Goal: Task Accomplishment & Management: Complete application form

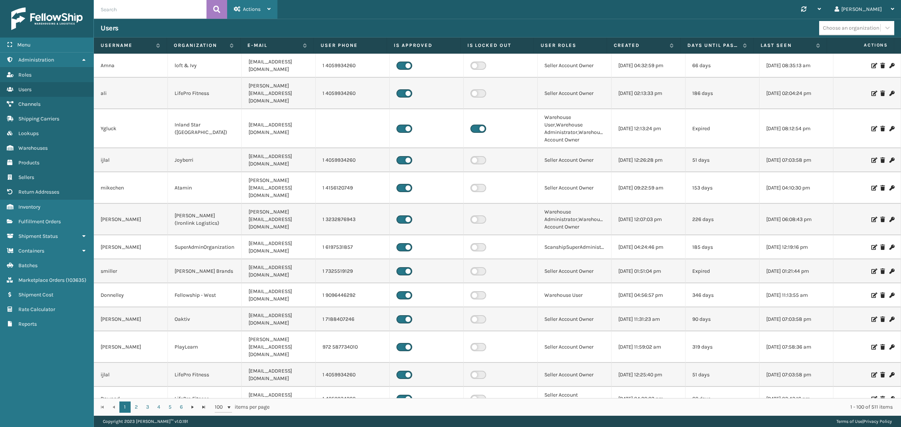
click at [259, 9] on span "Actions" at bounding box center [252, 9] width 18 height 6
click at [255, 26] on button "New User" at bounding box center [277, 29] width 101 height 20
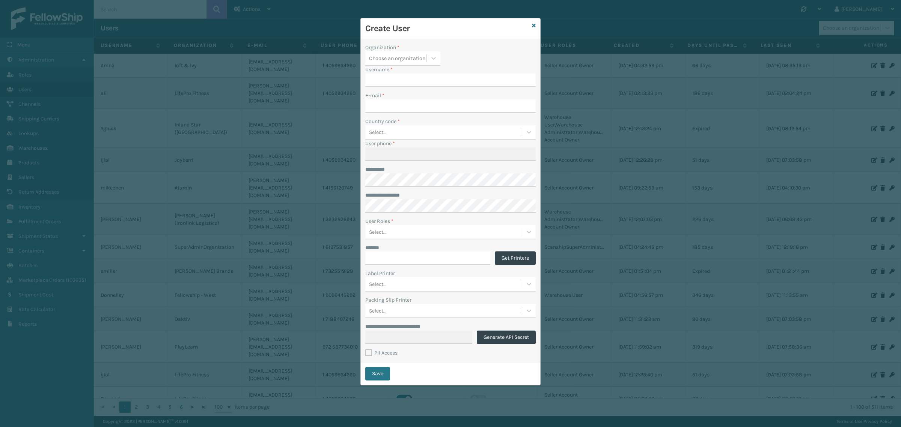
type input "[PERSON_NAME]"
click at [434, 58] on icon at bounding box center [434, 58] width 8 height 8
click at [419, 137] on div "SuperAdminOrganization" at bounding box center [402, 144] width 75 height 14
drag, startPoint x: 388, startPoint y: 79, endPoint x: 359, endPoint y: 81, distance: 29.4
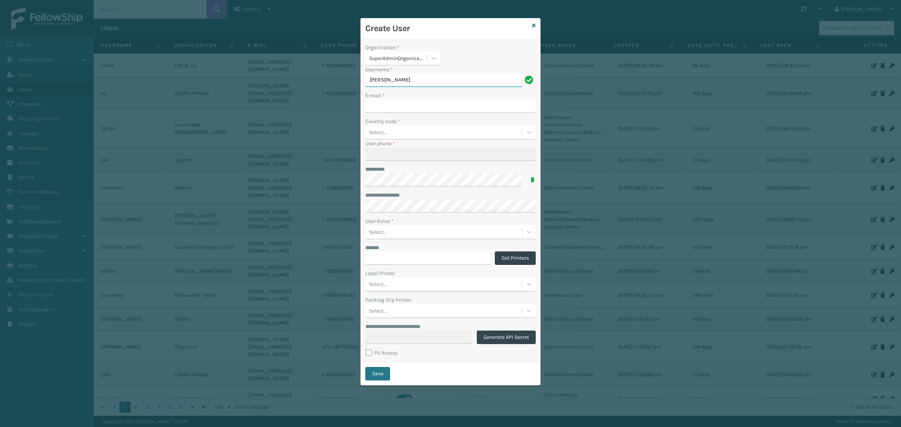
click at [359, 81] on div "**********" at bounding box center [450, 213] width 901 height 427
click at [378, 104] on input "E-mail *" at bounding box center [450, 106] width 170 height 14
paste input "herbert@fellowshipco.com"
type input "herbert@fellowshipco.com"
drag, startPoint x: 389, startPoint y: 83, endPoint x: 344, endPoint y: 83, distance: 44.7
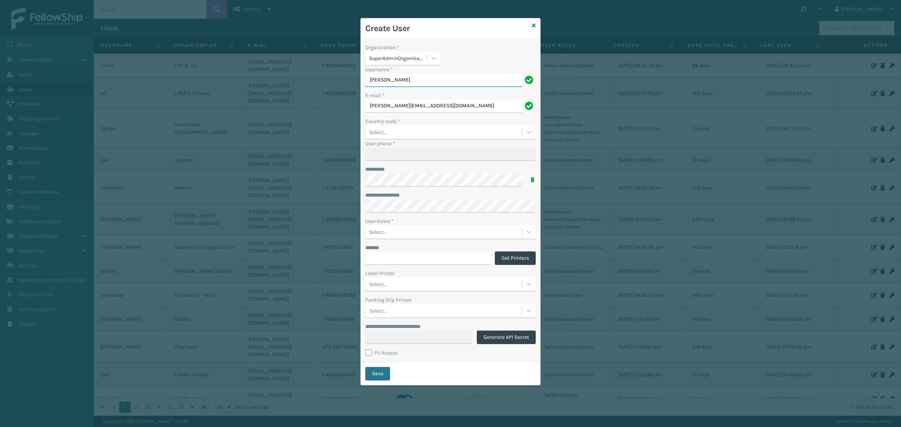
click at [344, 83] on div "**********" at bounding box center [450, 213] width 901 height 427
click at [400, 83] on input "Herbert" at bounding box center [443, 81] width 157 height 14
type input "Herberth"
click at [387, 107] on input "herbert@fellowshipco.com" at bounding box center [443, 106] width 157 height 14
click at [379, 79] on input "Herberth" at bounding box center [443, 81] width 157 height 14
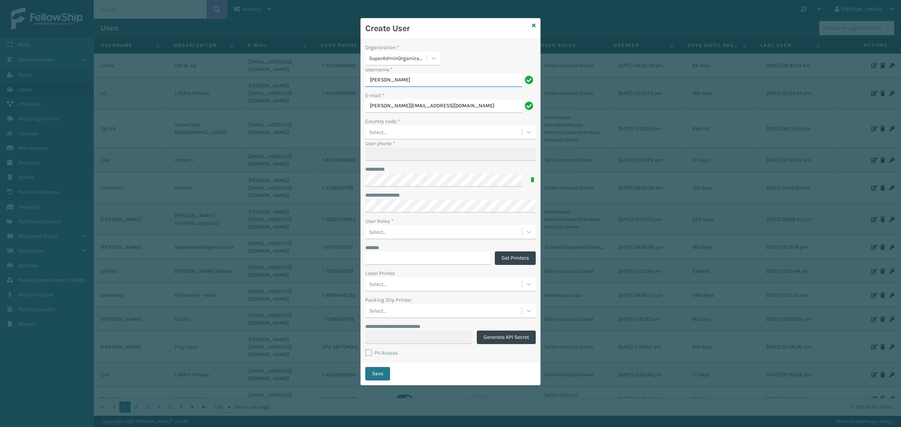
click at [379, 79] on input "Herberth" at bounding box center [443, 81] width 157 height 14
click at [448, 110] on input "herberth@fellowshipco.com" at bounding box center [443, 106] width 157 height 14
paste input "H"
click at [370, 106] on input "Herberth@fellowshipco.com" at bounding box center [443, 106] width 157 height 14
type input "herberth@fellowshipco.com"
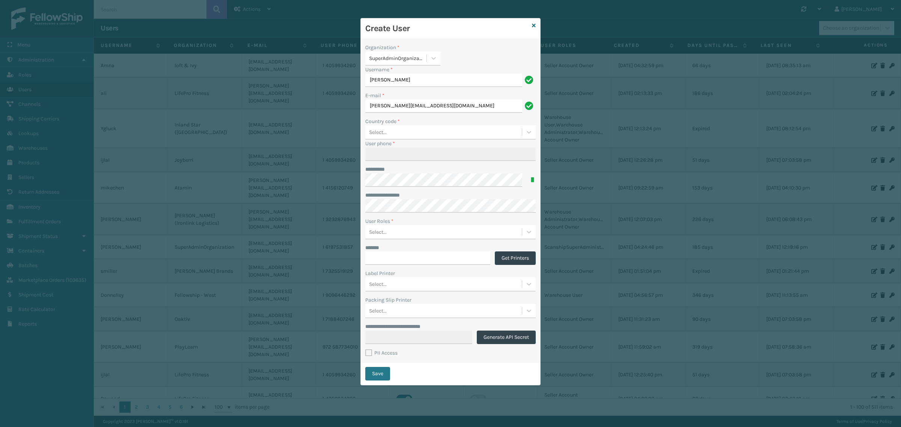
click at [460, 118] on div "Country code *" at bounding box center [450, 121] width 170 height 8
click at [475, 42] on div "**********" at bounding box center [450, 200] width 179 height 323
click at [526, 134] on icon at bounding box center [529, 132] width 8 height 8
drag, startPoint x: 409, startPoint y: 81, endPoint x: 306, endPoint y: 87, distance: 103.4
click at [306, 87] on div "**********" at bounding box center [450, 213] width 901 height 427
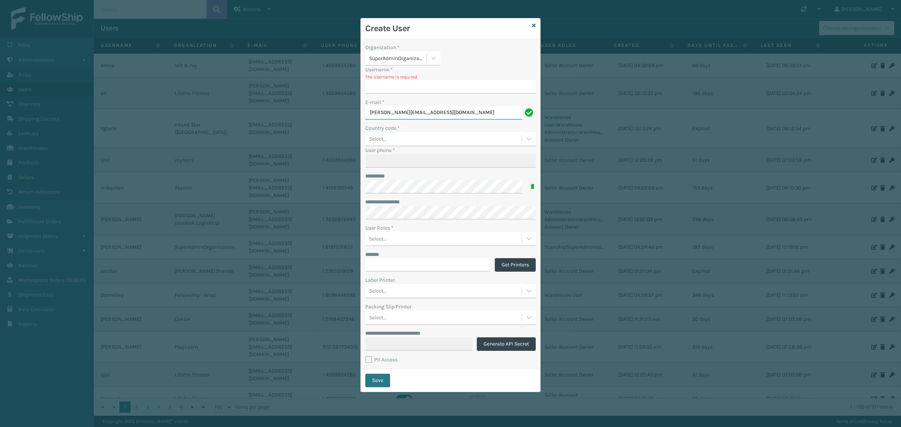
click at [391, 111] on input "herberth@fellowshipco.com" at bounding box center [443, 113] width 157 height 14
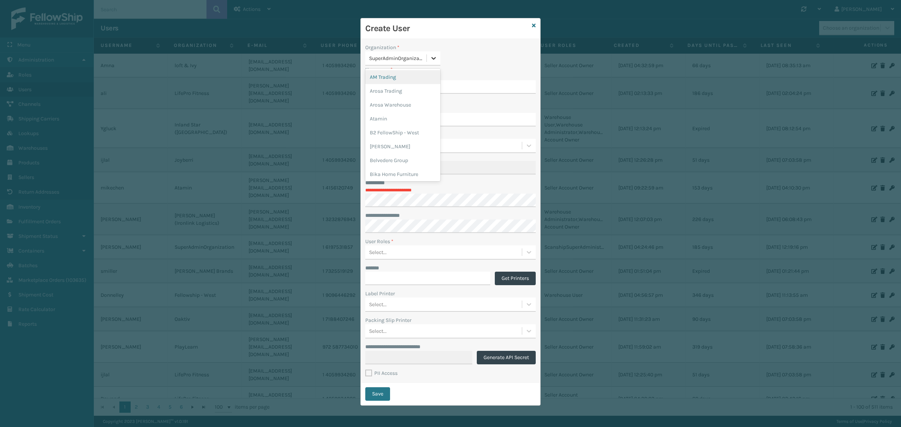
click at [436, 60] on icon at bounding box center [434, 58] width 8 height 8
click at [471, 56] on div "Organization * SuperAdminOrganization" at bounding box center [450, 55] width 170 height 22
click at [532, 24] on icon at bounding box center [534, 25] width 4 height 5
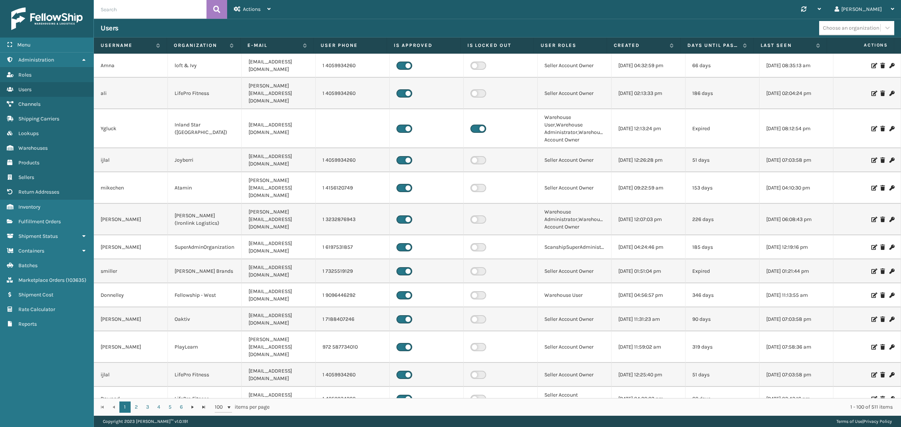
click at [534, 26] on div "Users" at bounding box center [460, 28] width 718 height 9
click at [432, 3] on div "Synchronise all channels Gil Log Out" at bounding box center [588, 9] width 623 height 19
drag, startPoint x: 131, startPoint y: 11, endPoint x: 136, endPoint y: 10, distance: 5.6
click at [131, 10] on input "text" at bounding box center [150, 9] width 113 height 19
paste input "[PERSON_NAME]"
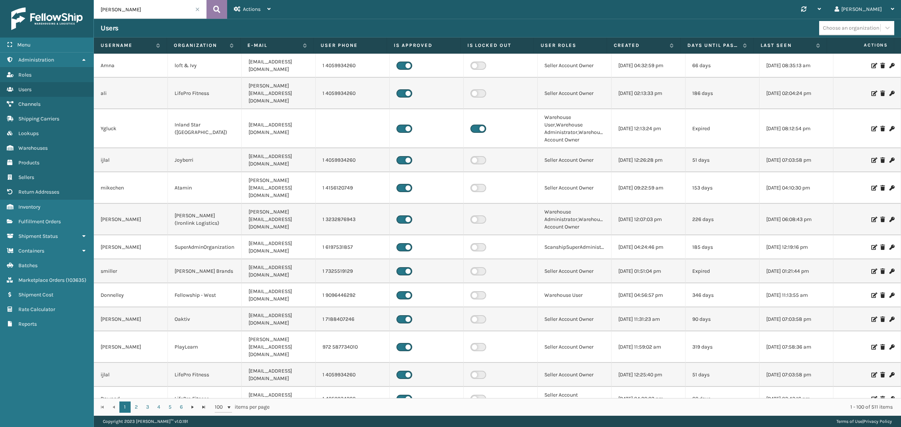
type input "Herberth"
click at [215, 11] on icon at bounding box center [216, 9] width 7 height 11
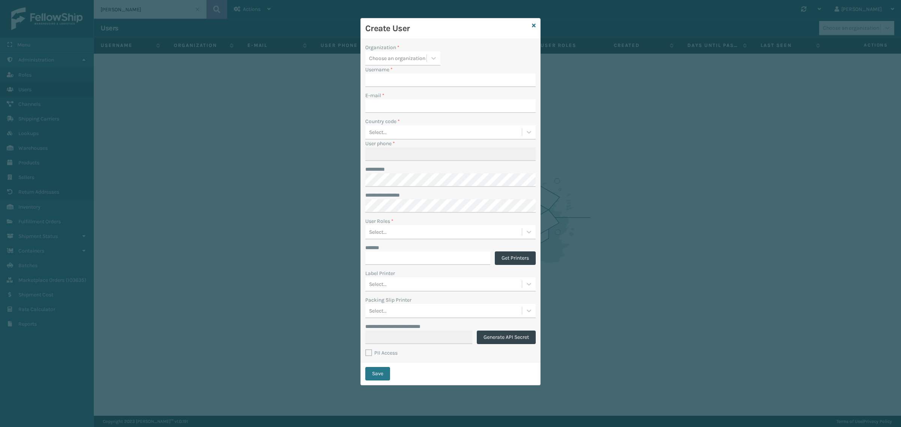
type input "[PERSON_NAME]"
click at [534, 23] on icon at bounding box center [534, 25] width 4 height 5
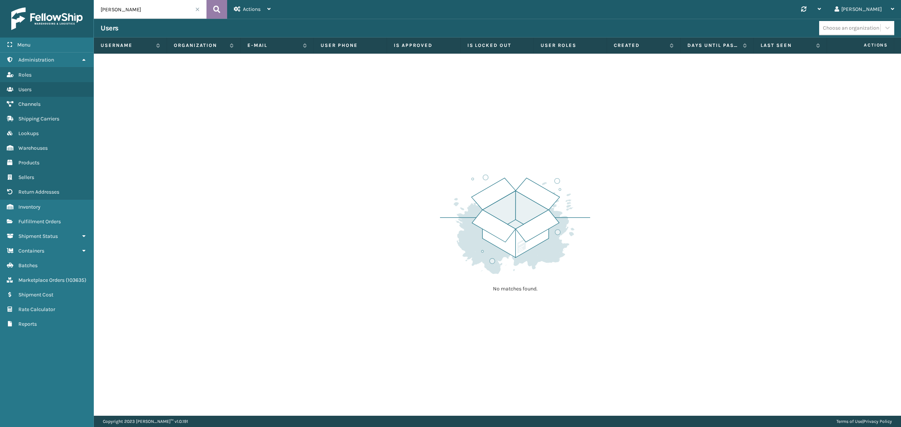
click at [217, 6] on icon at bounding box center [216, 9] width 7 height 11
click at [196, 11] on span at bounding box center [197, 9] width 5 height 5
